Goal: Transaction & Acquisition: Purchase product/service

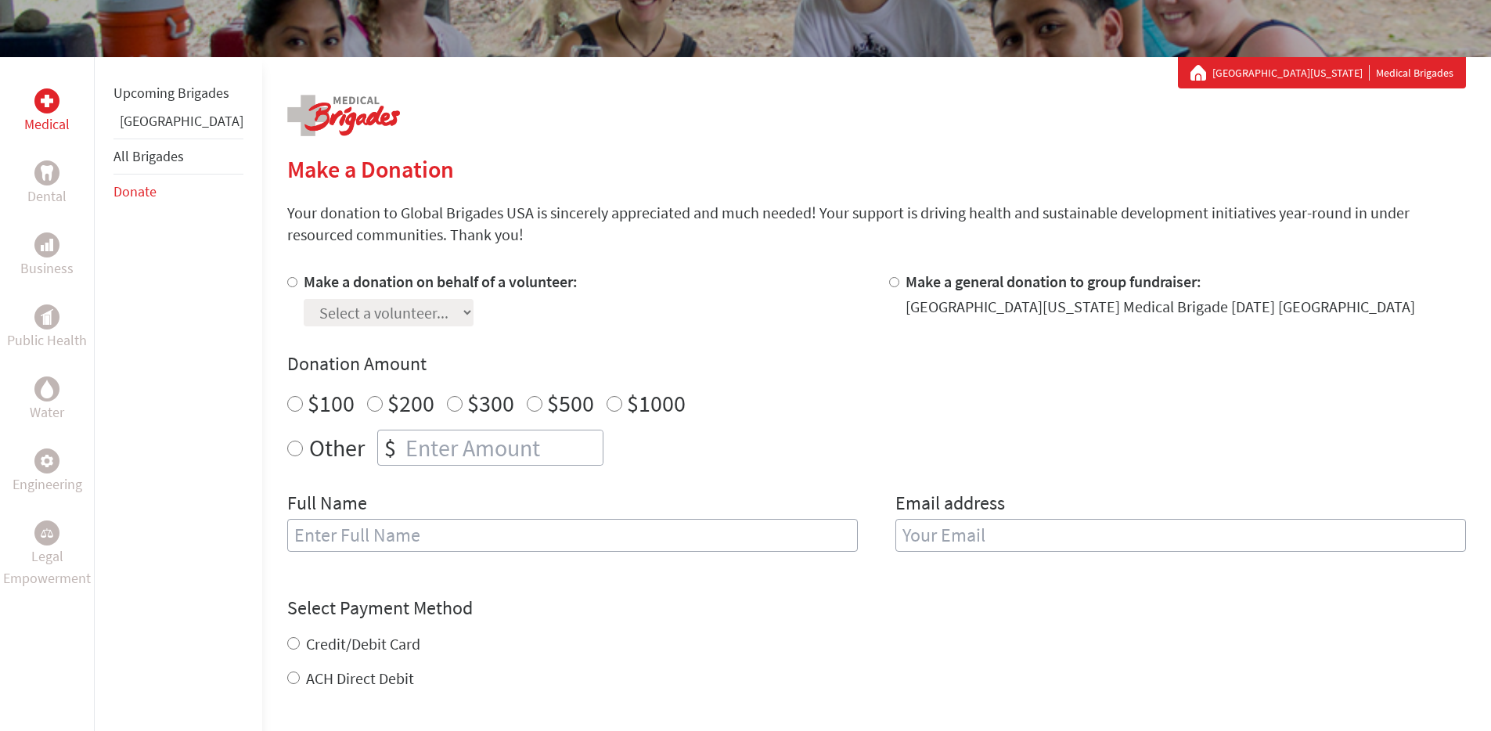
scroll to position [168, 0]
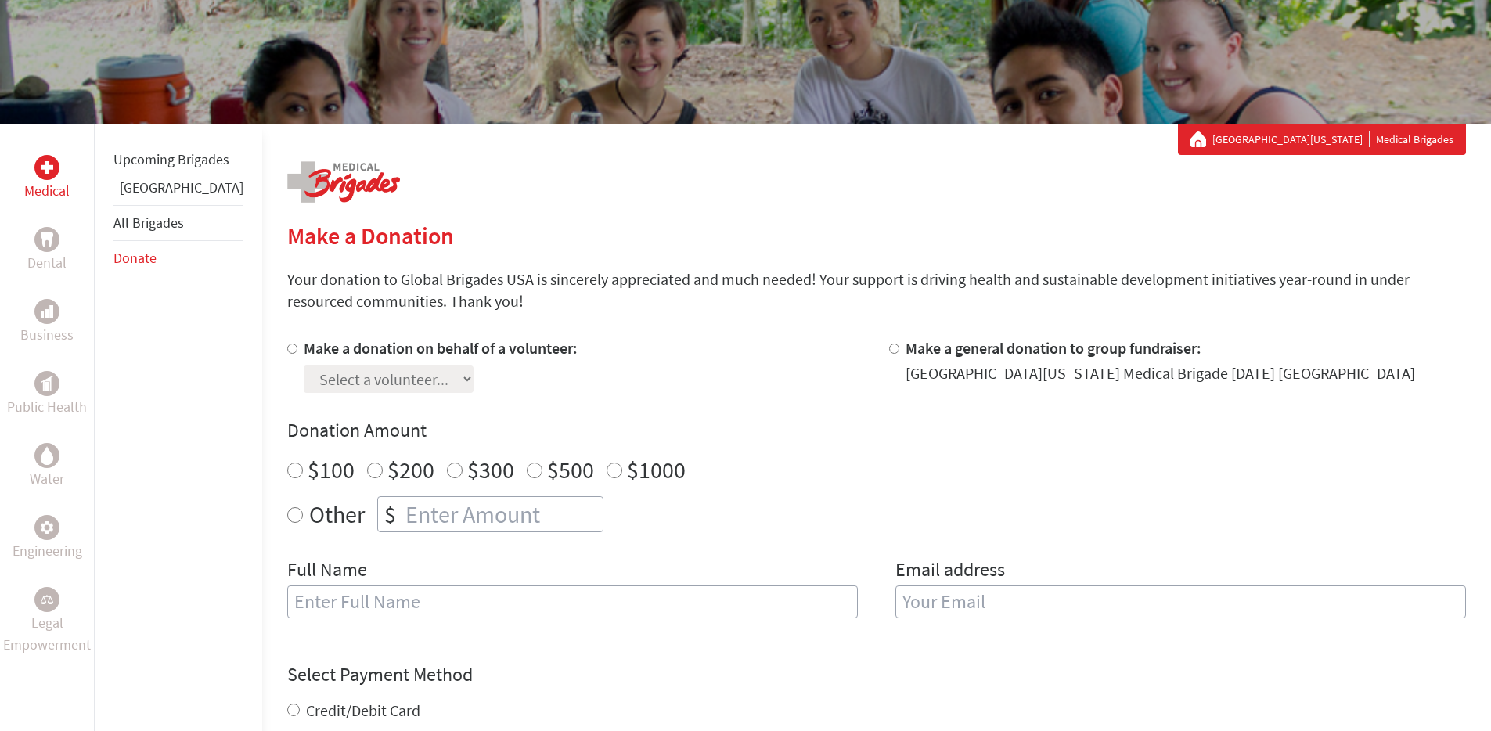
click at [304, 351] on label "Make a donation on behalf of a volunteer:" at bounding box center [441, 348] width 274 height 20
click at [287, 351] on input "Make a donation on behalf of a volunteer:" at bounding box center [292, 349] width 10 height 10
radio input "true"
click at [473, 376] on select "Select a volunteer... [PERSON_NAME] [PERSON_NAME] [PERSON_NAME] [PERSON_NAME] […" at bounding box center [389, 378] width 170 height 27
select select "AE4F4FA0-AB5A-11EF-9472-42010A8A002E"
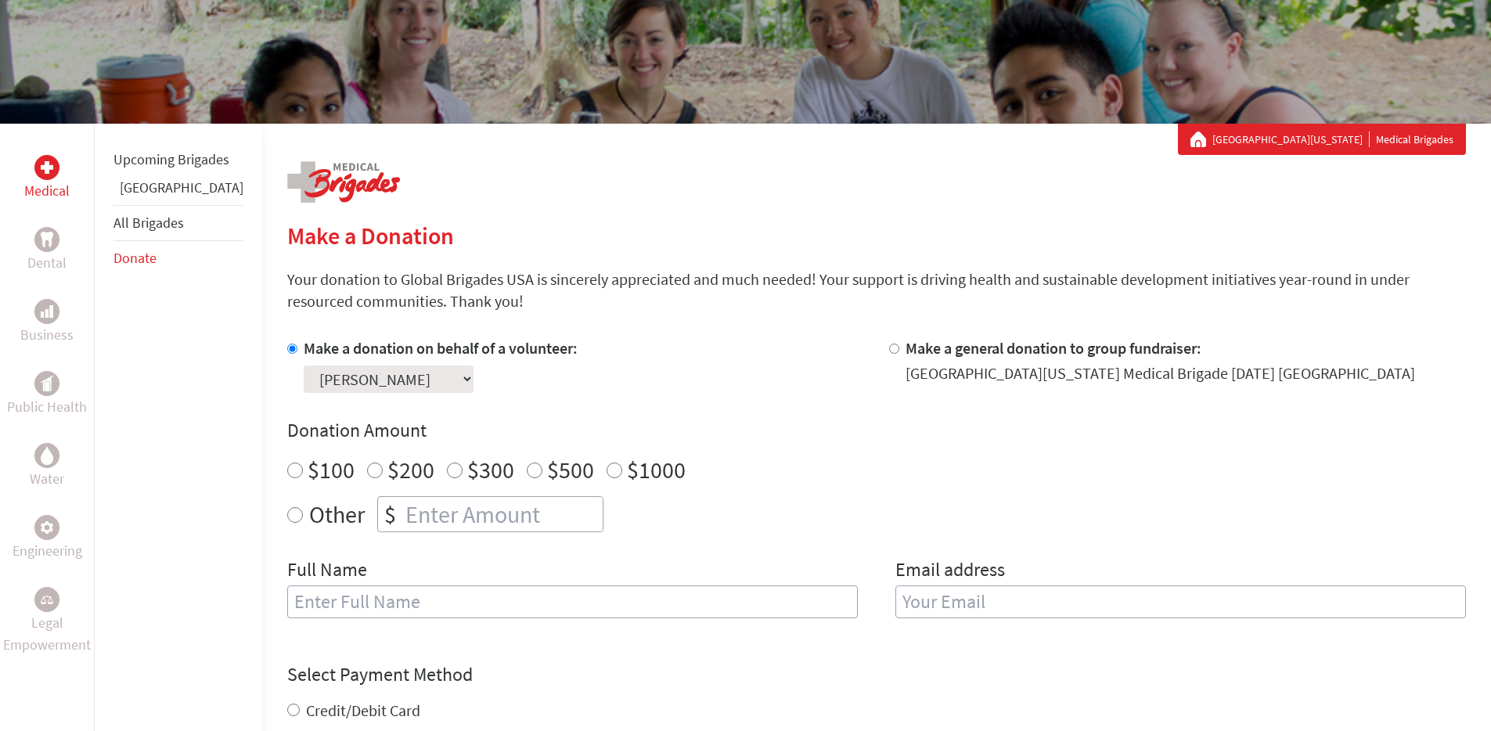
click at [304, 365] on select "Select a volunteer... [PERSON_NAME] [PERSON_NAME] [PERSON_NAME] [PERSON_NAME] […" at bounding box center [389, 378] width 170 height 27
radio input "true"
click at [563, 517] on input "-1" at bounding box center [502, 514] width 200 height 34
type input "0"
click at [559, 506] on input "0" at bounding box center [502, 514] width 200 height 34
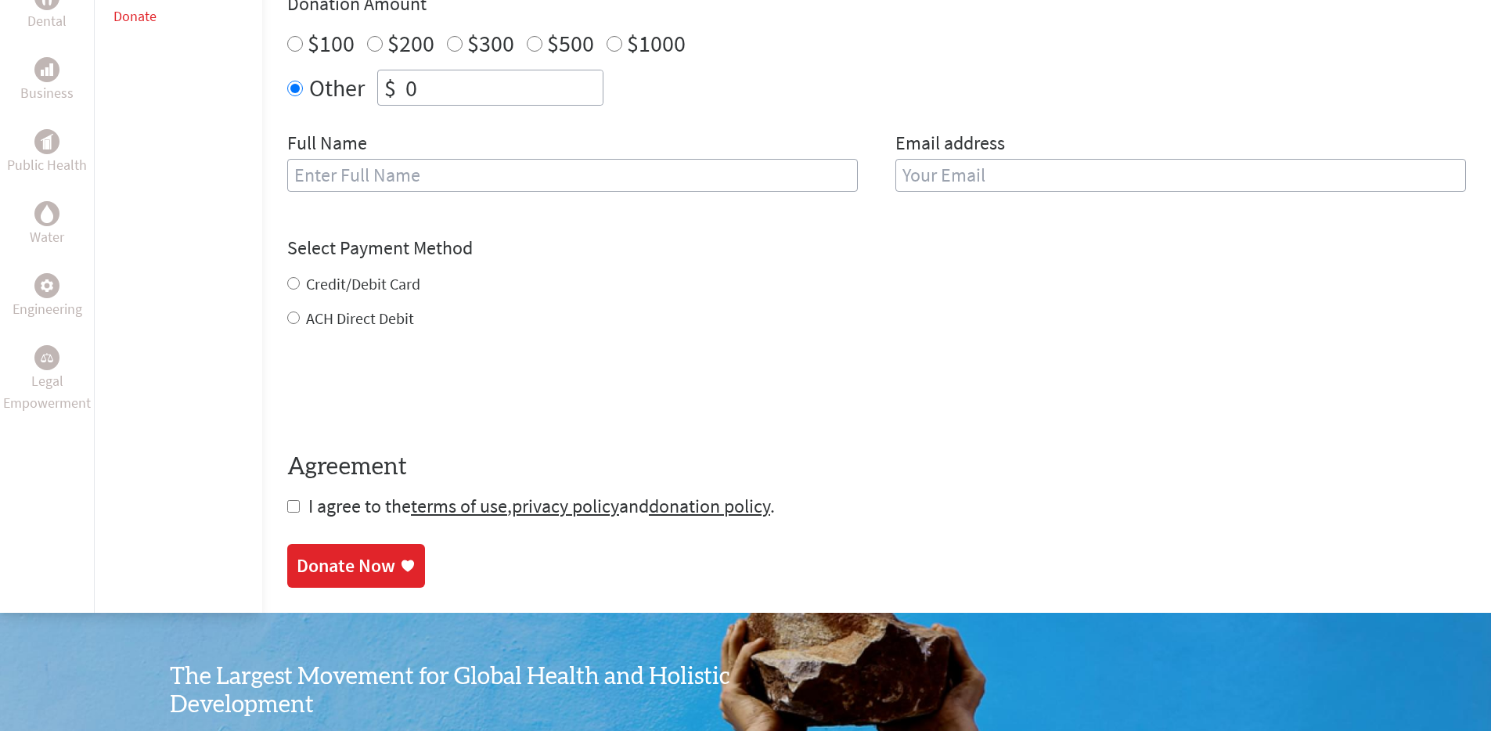
scroll to position [594, 0]
click at [308, 323] on label "ACH Direct Debit" at bounding box center [360, 319] width 108 height 20
click at [300, 323] on input "ACH Direct Debit" at bounding box center [293, 318] width 13 height 13
radio input "true"
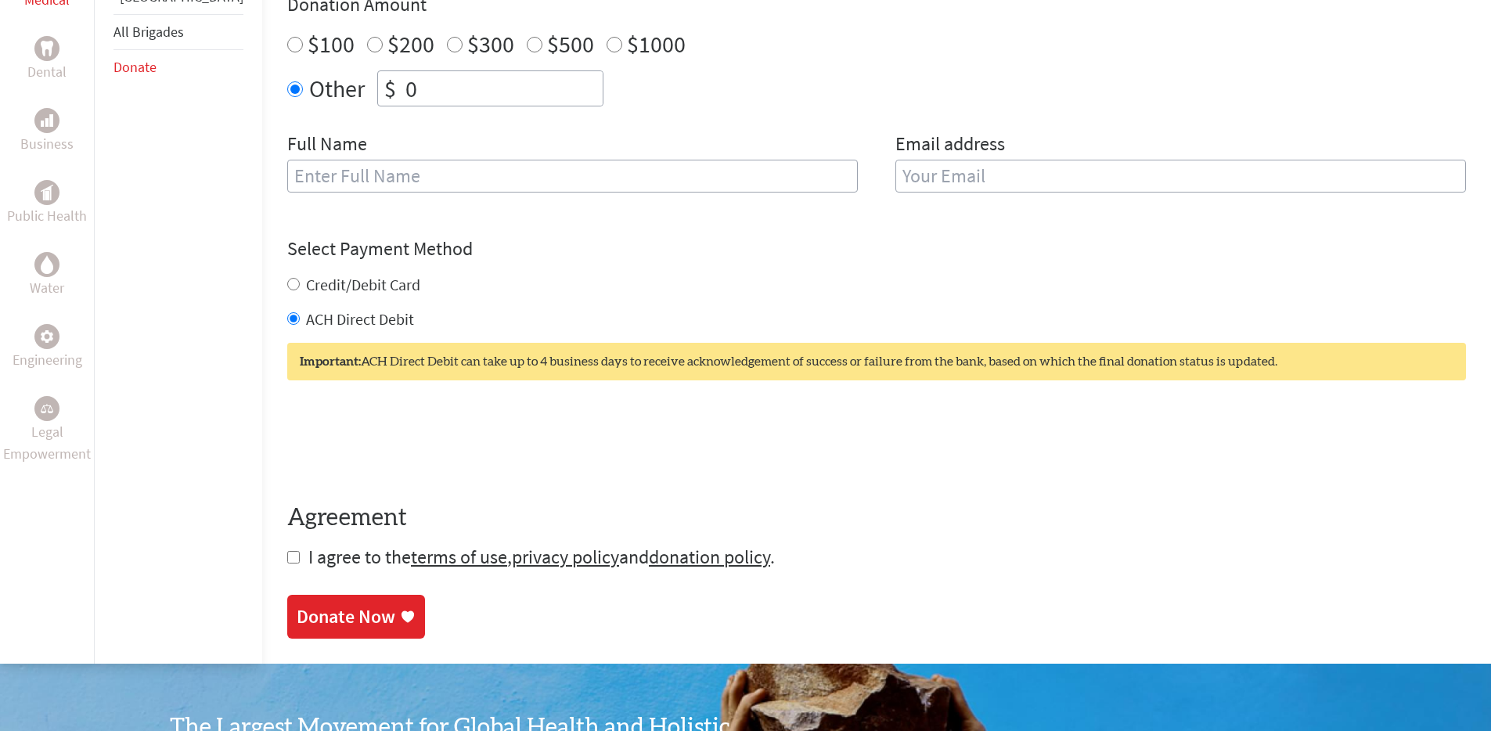
click at [422, 97] on input "0" at bounding box center [502, 88] width 200 height 34
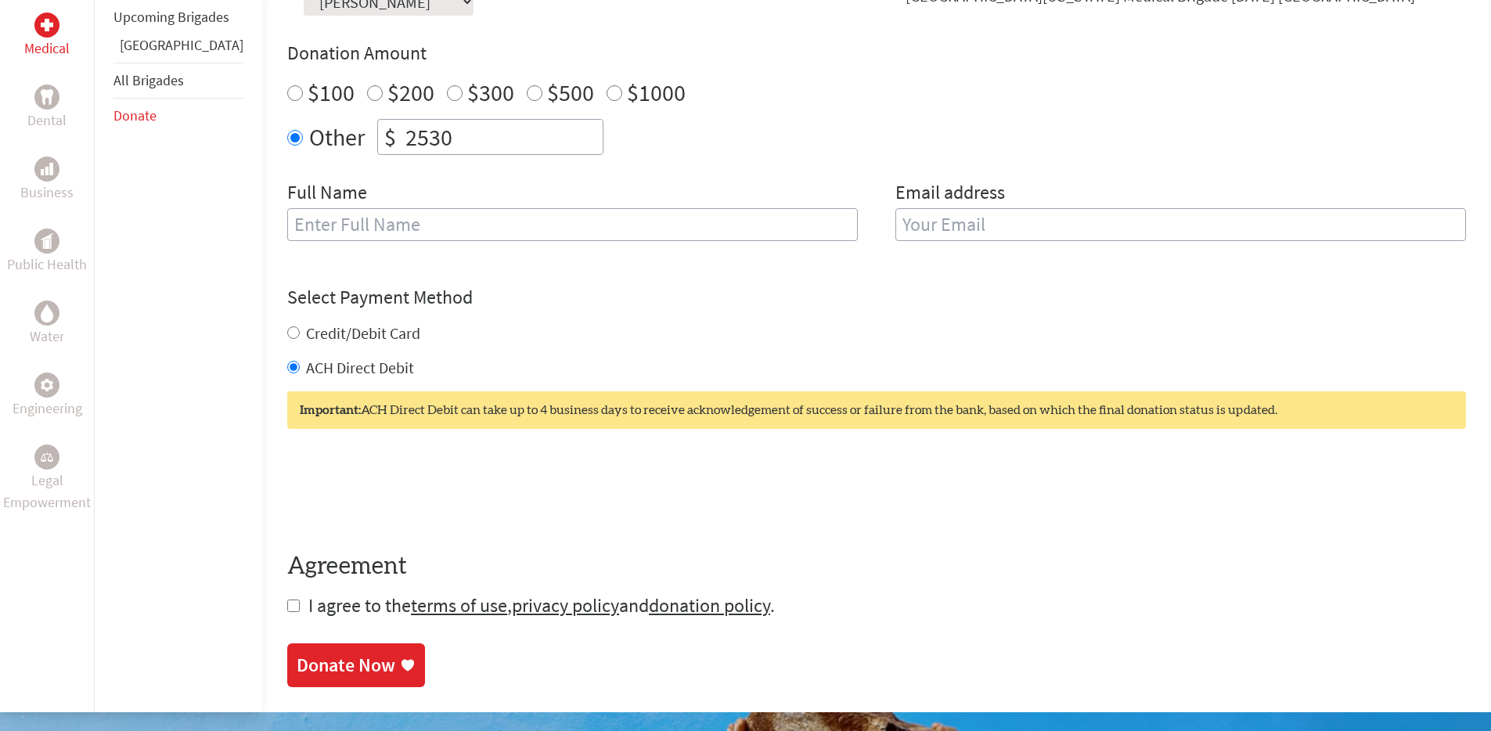
scroll to position [545, 0]
type input "2280"
click at [623, 214] on input "text" at bounding box center [572, 225] width 570 height 33
type input "[PERSON_NAME]"
type input "[EMAIL_ADDRESS][DOMAIN_NAME]"
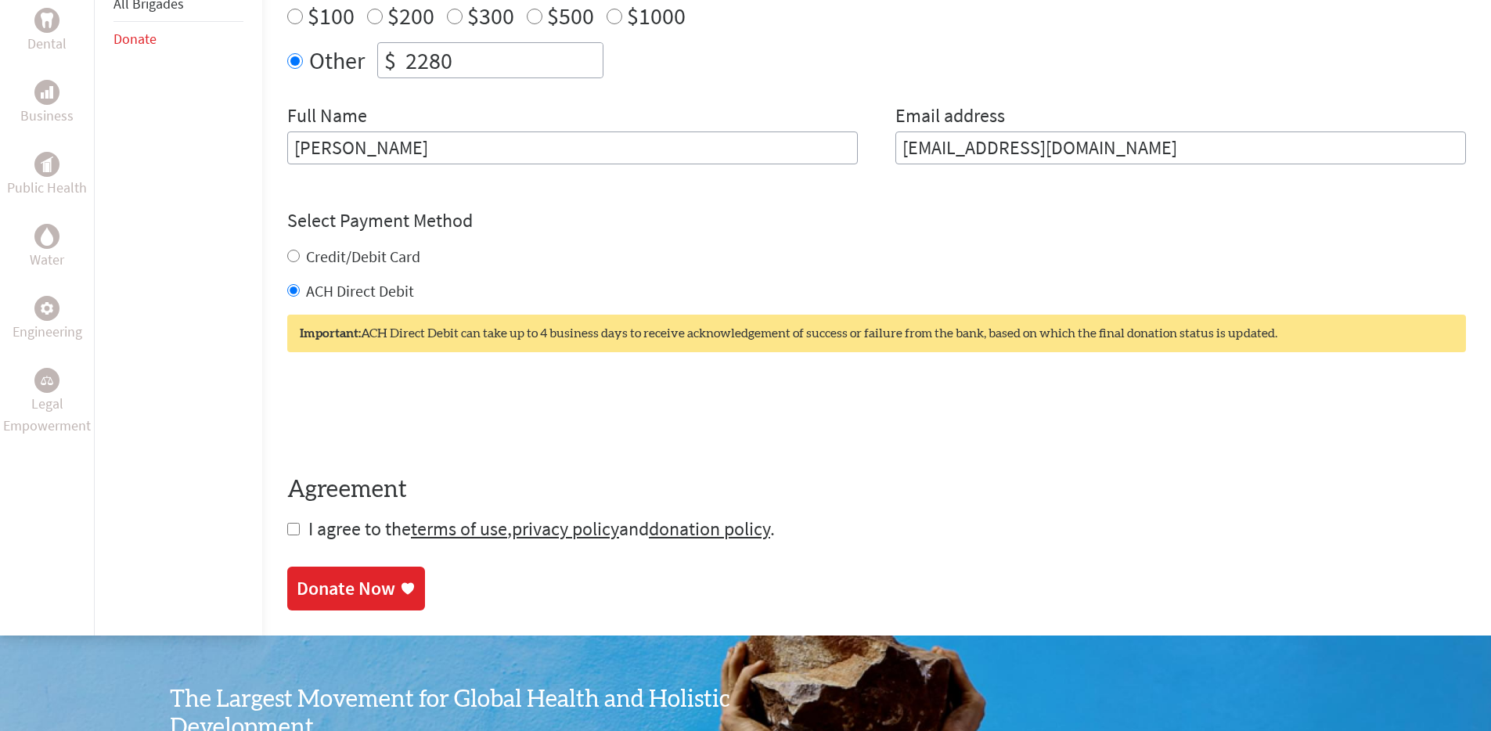
scroll to position [685, 0]
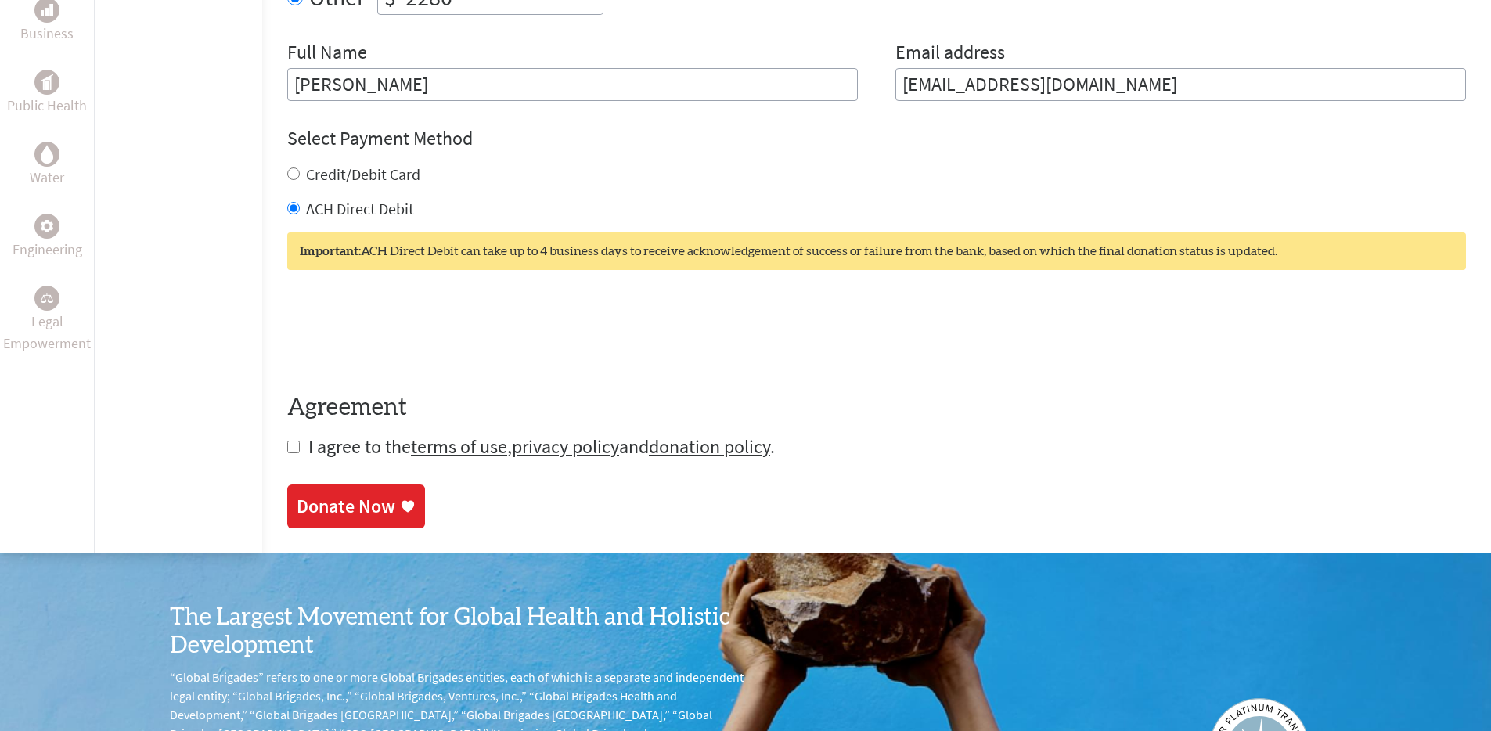
click at [287, 446] on form "Make a donation on behalf of a volunteer: Select a volunteer... [PERSON_NAME] […" at bounding box center [876, 139] width 1178 height 639
click at [287, 452] on input "checkbox" at bounding box center [293, 447] width 13 height 13
checkbox input "true"
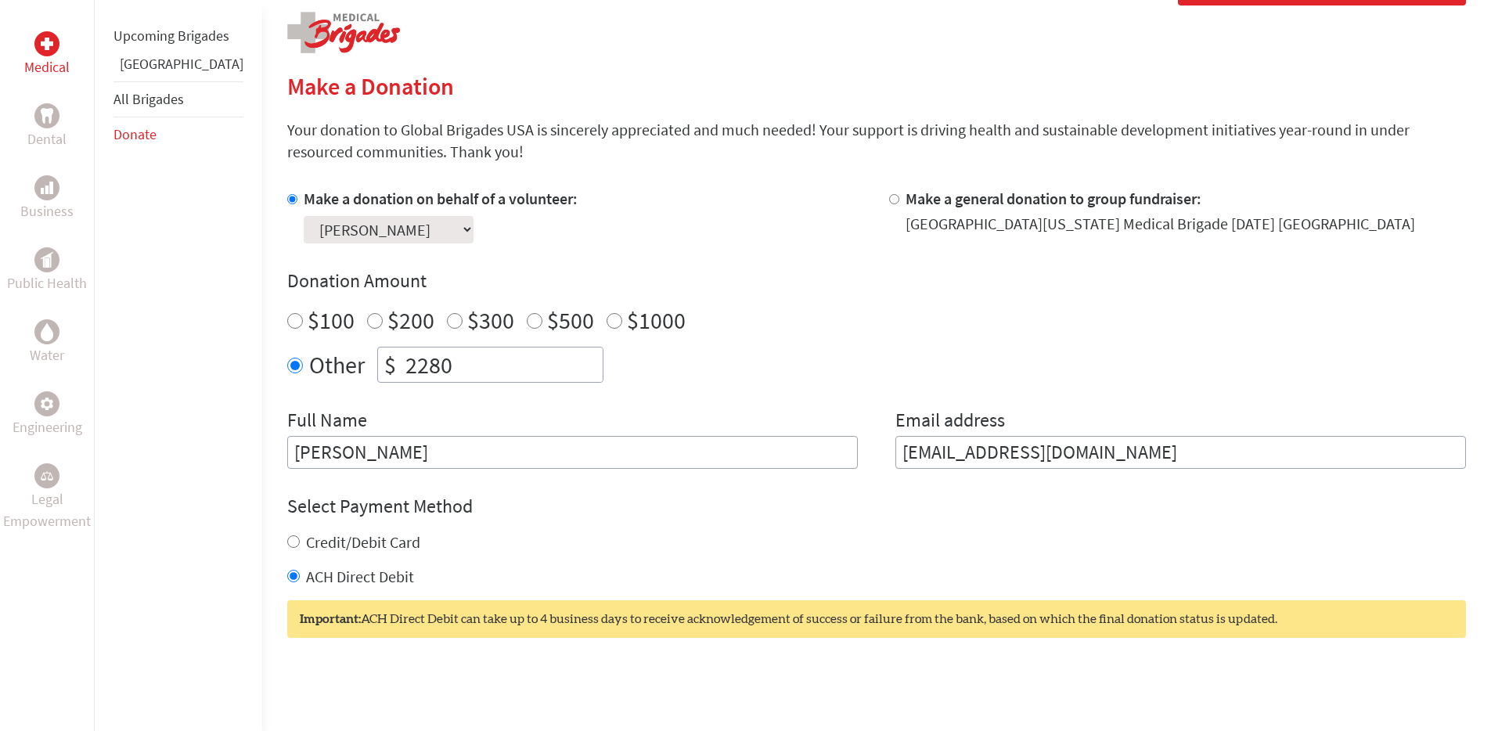
scroll to position [637, 0]
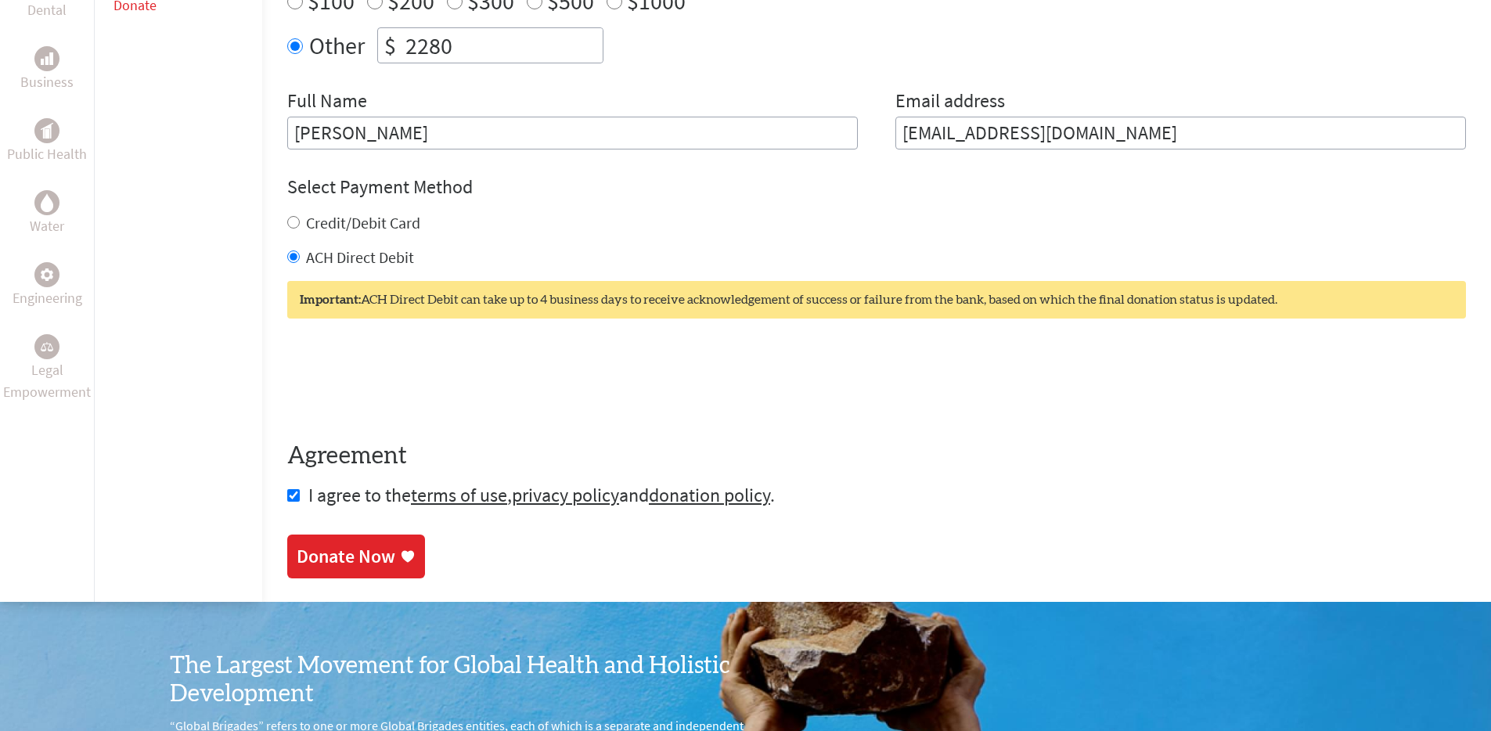
click at [358, 559] on div "Donate Now" at bounding box center [346, 556] width 99 height 25
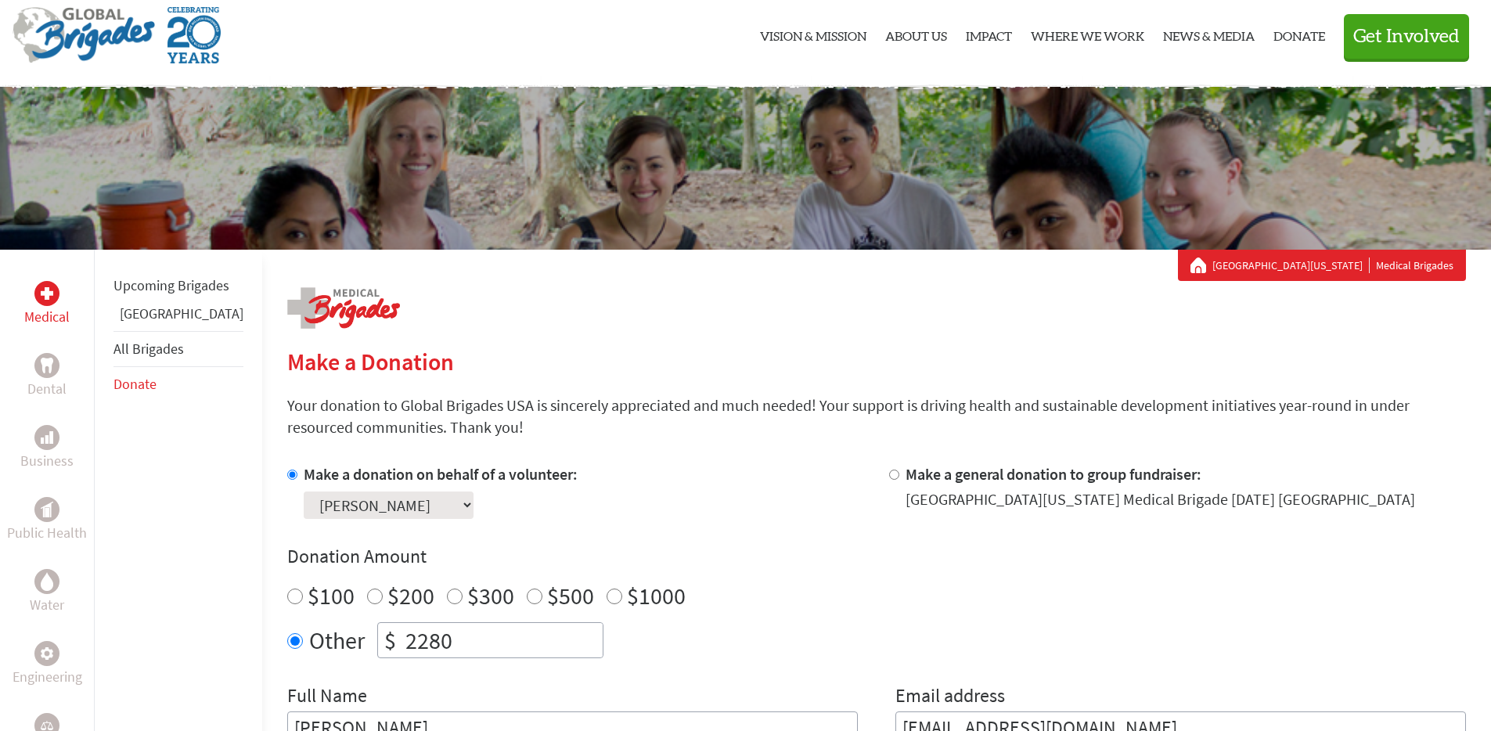
scroll to position [297, 0]
